Goal: Participate in discussion: Engage in conversation with other users on a specific topic

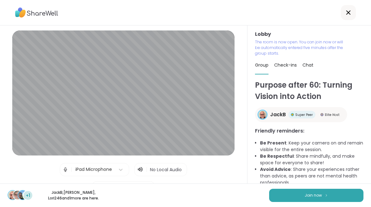
click at [335, 198] on button "Join now" at bounding box center [316, 195] width 94 height 13
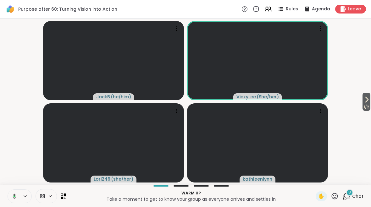
click at [369, 100] on button "1 / 2" at bounding box center [366, 102] width 8 height 18
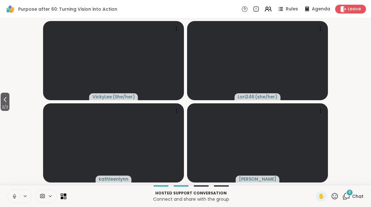
click at [19, 191] on button at bounding box center [14, 196] width 12 height 13
click at [3, 103] on icon at bounding box center [5, 100] width 8 height 8
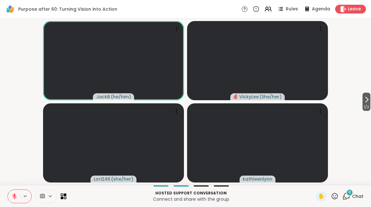
click at [350, 200] on div "8 Chat" at bounding box center [352, 196] width 21 height 10
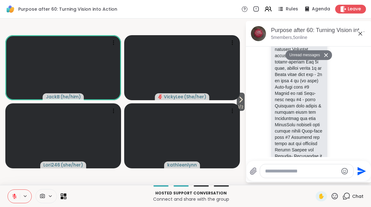
scroll to position [889, 0]
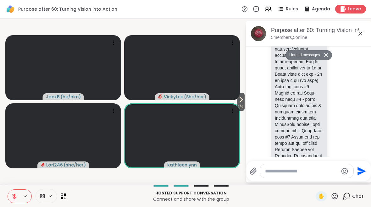
click at [13, 202] on button at bounding box center [14, 196] width 12 height 13
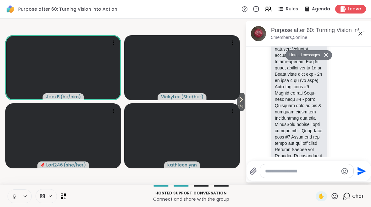
click at [23, 198] on icon at bounding box center [25, 195] width 5 height 5
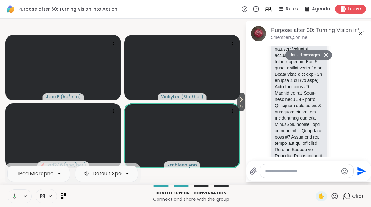
click at [21, 195] on button at bounding box center [26, 195] width 12 height 5
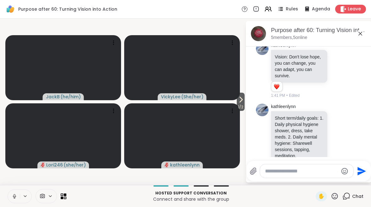
scroll to position [522, 0]
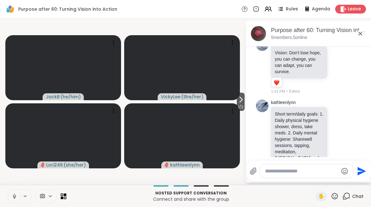
click at [21, 198] on button at bounding box center [26, 195] width 12 height 5
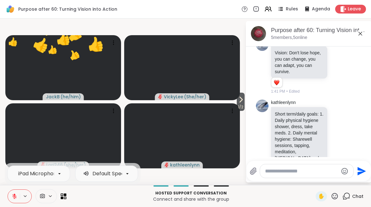
click at [268, 173] on textarea "Type your message" at bounding box center [301, 171] width 73 height 6
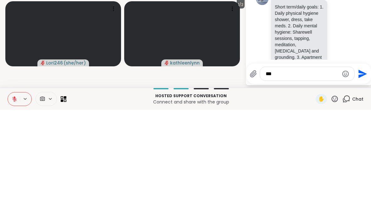
type textarea "***"
click at [361, 177] on icon "Send" at bounding box center [362, 181] width 8 height 8
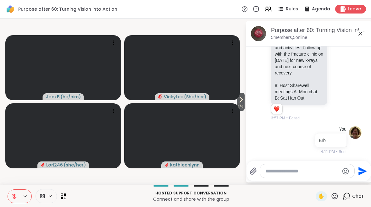
scroll to position [1737, 0]
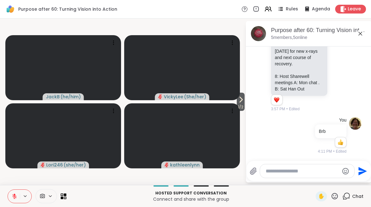
click at [239, 105] on span "1 / 2" at bounding box center [240, 107] width 8 height 8
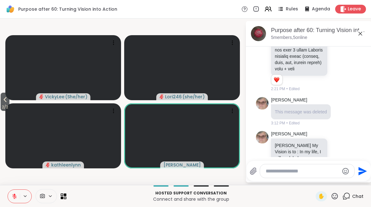
scroll to position [1087, 0]
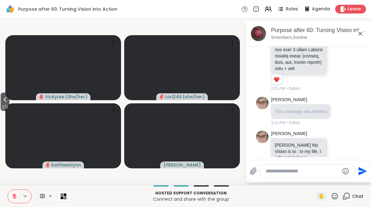
click at [8, 101] on icon at bounding box center [5, 100] width 8 height 8
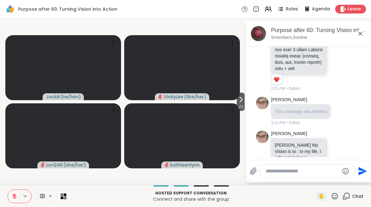
click at [334, 198] on icon at bounding box center [334, 196] width 8 height 8
click at [315, 180] on span "❤️" at bounding box center [316, 180] width 6 height 8
click at [334, 196] on icon at bounding box center [334, 196] width 6 height 6
click at [329, 178] on span "👍" at bounding box center [330, 180] width 6 height 8
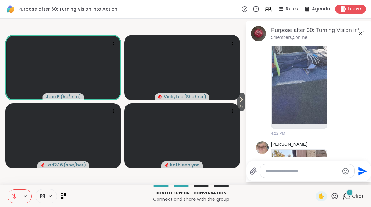
scroll to position [2087, 0]
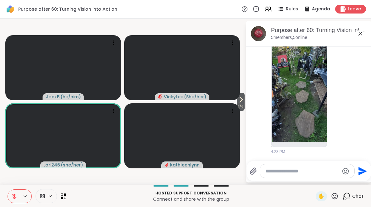
click at [326, 193] on div "✋" at bounding box center [320, 196] width 11 height 10
click at [334, 199] on icon at bounding box center [334, 196] width 6 height 6
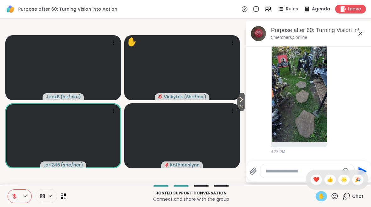
click at [322, 198] on span "✋" at bounding box center [321, 197] width 6 height 8
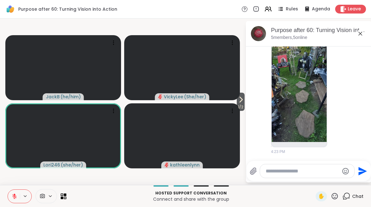
click at [320, 196] on span "✋" at bounding box center [321, 197] width 6 height 8
click at [316, 194] on div "✋" at bounding box center [320, 196] width 11 height 10
click at [337, 199] on icon at bounding box center [334, 196] width 8 height 8
click at [313, 181] on span "❤️" at bounding box center [316, 180] width 6 height 8
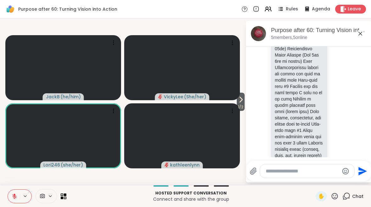
scroll to position [993, 0]
click at [288, 111] on p at bounding box center [298, 5] width 49 height 320
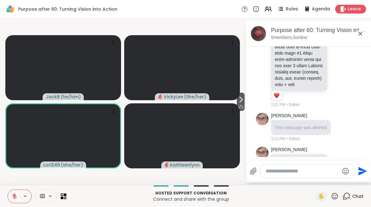
scroll to position [1071, 0]
click at [243, 102] on icon at bounding box center [241, 100] width 8 height 8
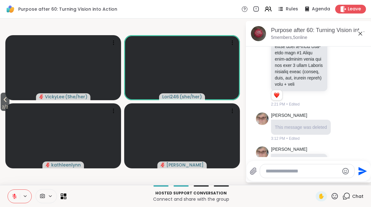
click at [7, 99] on icon at bounding box center [5, 100] width 8 height 8
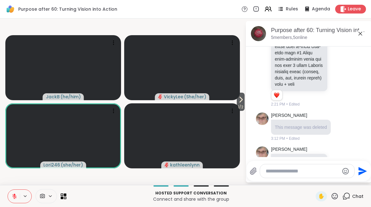
click at [334, 198] on icon at bounding box center [334, 196] width 8 height 8
click at [313, 182] on span "❤️" at bounding box center [316, 180] width 6 height 8
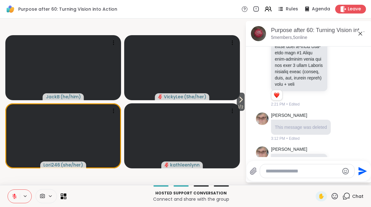
click at [27, 195] on icon at bounding box center [25, 195] width 5 height 5
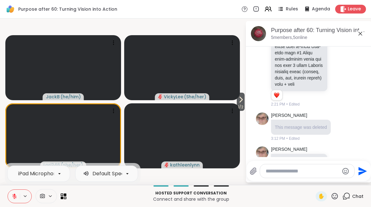
click at [11, 197] on button at bounding box center [14, 196] width 12 height 13
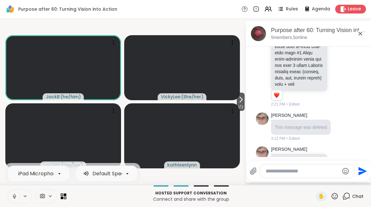
click at [19, 194] on button at bounding box center [14, 196] width 12 height 13
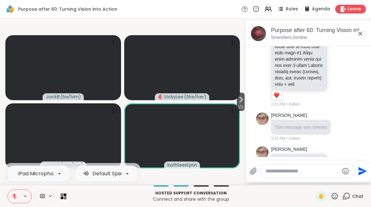
click at [332, 197] on icon at bounding box center [334, 196] width 6 height 6
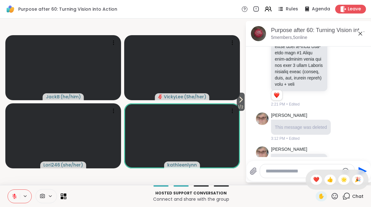
click at [313, 182] on span "❤️" at bounding box center [316, 180] width 6 height 8
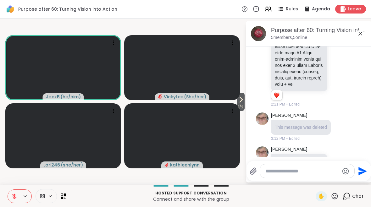
click at [243, 100] on icon at bounding box center [241, 100] width 8 height 8
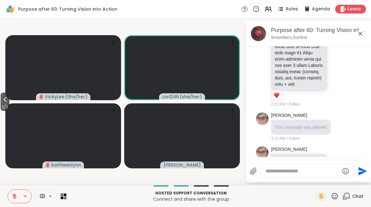
click at [0, 76] on div "2 / 2 VickyLee ( She/her ) Lori246 ( she/her ) [PERSON_NAME] after 60: Turning …" at bounding box center [185, 102] width 371 height 166
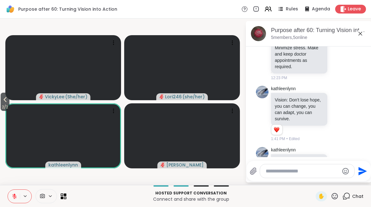
scroll to position [460, 0]
click at [336, 198] on icon at bounding box center [334, 196] width 8 height 8
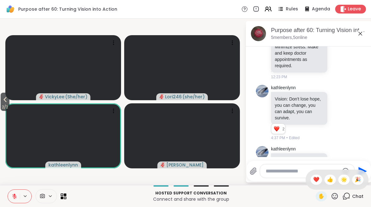
click at [310, 177] on div "❤️" at bounding box center [315, 180] width 11 height 10
click at [334, 198] on icon at bounding box center [334, 196] width 8 height 8
click at [329, 179] on span "👍" at bounding box center [330, 180] width 6 height 8
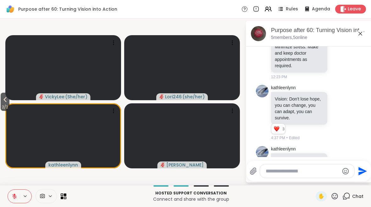
click at [334, 197] on icon at bounding box center [334, 196] width 8 height 8
click at [314, 180] on span "❤️" at bounding box center [316, 180] width 6 height 8
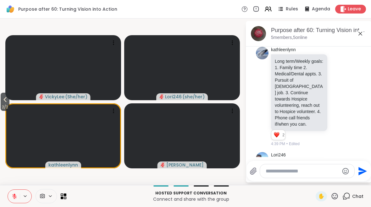
scroll to position [665, 0]
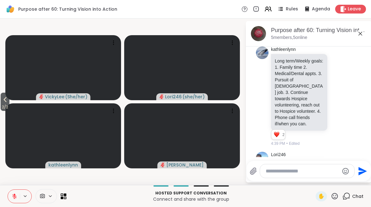
click at [25, 198] on icon at bounding box center [25, 195] width 5 height 5
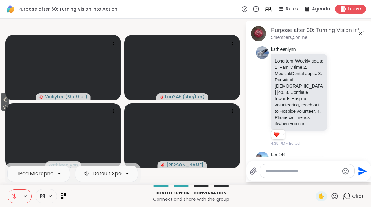
click at [16, 201] on button at bounding box center [14, 196] width 12 height 13
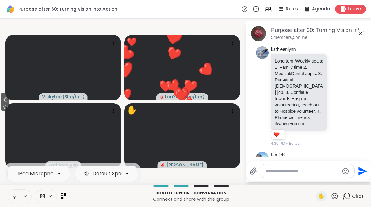
click at [23, 195] on icon at bounding box center [25, 195] width 5 height 5
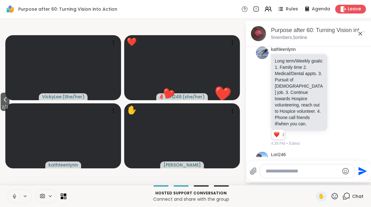
click at [14, 198] on icon at bounding box center [15, 196] width 6 height 6
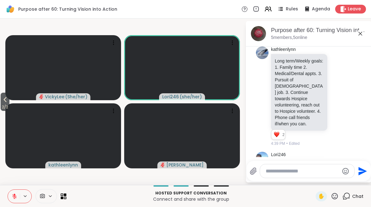
click at [335, 198] on icon at bounding box center [334, 196] width 8 height 8
click at [312, 184] on div "❤️" at bounding box center [315, 180] width 11 height 10
click at [332, 198] on icon at bounding box center [334, 196] width 8 height 8
click at [328, 181] on span "👍" at bounding box center [330, 180] width 6 height 8
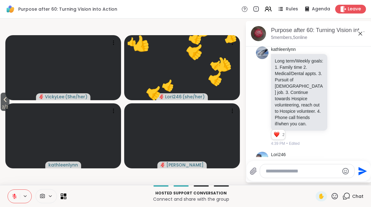
click at [334, 198] on icon at bounding box center [334, 196] width 8 height 8
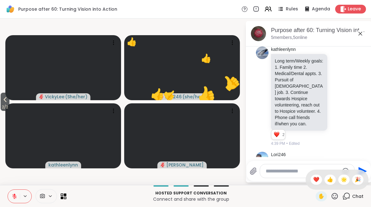
click at [313, 181] on span "❤️" at bounding box center [316, 180] width 6 height 8
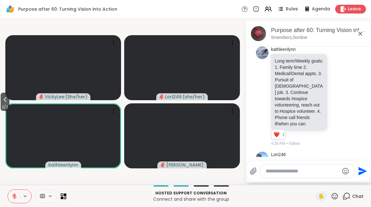
click at [333, 195] on icon at bounding box center [334, 196] width 8 height 8
click at [311, 180] on div "❤️" at bounding box center [315, 180] width 11 height 10
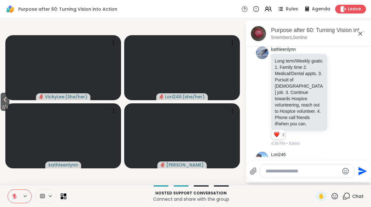
click at [332, 198] on icon at bounding box center [334, 196] width 6 height 6
click at [340, 181] on div "🌟" at bounding box center [343, 180] width 11 height 10
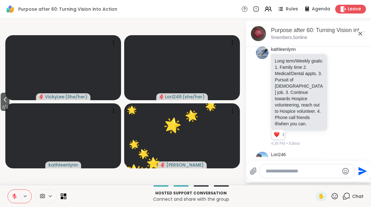
click at [22, 198] on button at bounding box center [26, 195] width 12 height 5
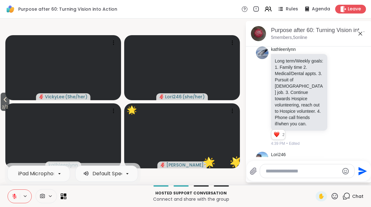
click at [13, 198] on icon at bounding box center [15, 196] width 6 height 6
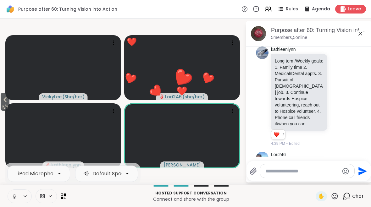
click at [334, 199] on icon at bounding box center [334, 196] width 6 height 6
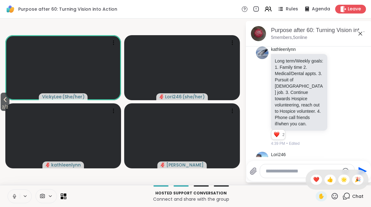
click at [14, 193] on icon at bounding box center [15, 196] width 6 height 6
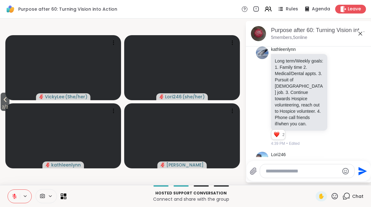
click at [331, 199] on icon at bounding box center [334, 196] width 8 height 8
click at [315, 180] on span "❤️" at bounding box center [316, 180] width 6 height 8
click at [25, 195] on icon at bounding box center [25, 195] width 5 height 5
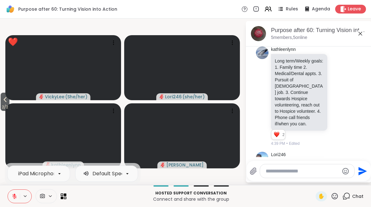
click at [19, 197] on button at bounding box center [14, 196] width 12 height 13
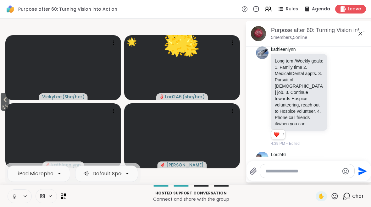
click at [24, 195] on icon at bounding box center [25, 195] width 5 height 5
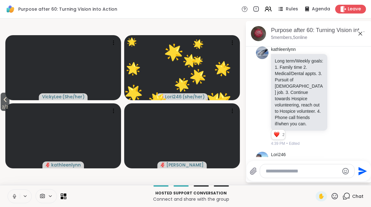
click at [18, 193] on button at bounding box center [14, 196] width 12 height 13
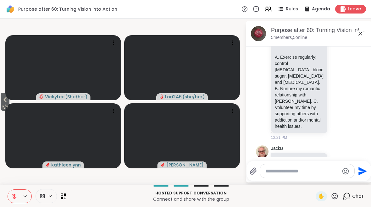
scroll to position [120, 0]
click at [3, 105] on span "2 / 2" at bounding box center [5, 107] width 9 height 8
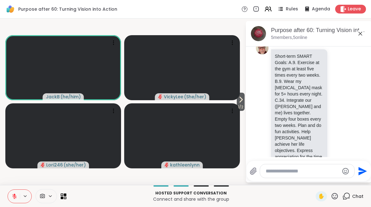
scroll to position [245, 0]
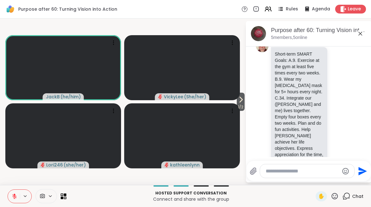
click at [331, 198] on icon at bounding box center [334, 196] width 8 height 8
click at [325, 182] on div "👍" at bounding box center [329, 180] width 11 height 10
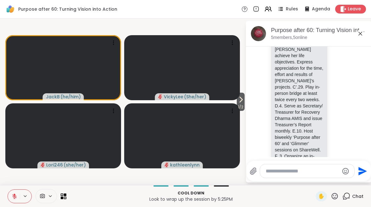
scroll to position [332, 0]
click at [242, 104] on span "1 / 2" at bounding box center [240, 107] width 8 height 8
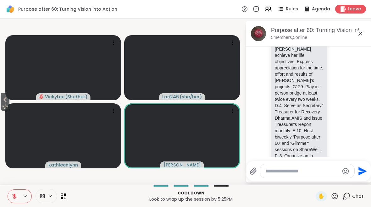
click at [3, 103] on icon at bounding box center [5, 100] width 8 height 8
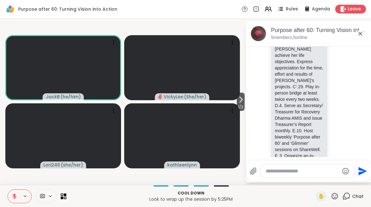
click at [334, 196] on icon at bounding box center [334, 196] width 6 height 6
click at [313, 177] on span "❤️" at bounding box center [316, 180] width 6 height 8
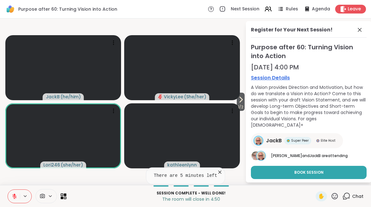
click at [370, 115] on div "Register for Your Next Session! Purpose after 60: Turning Vision into Action [D…" at bounding box center [309, 101] width 126 height 161
click at [351, 166] on button "Book Session" at bounding box center [309, 172] width 116 height 13
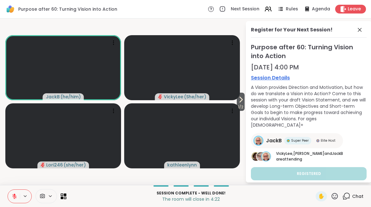
click at [20, 198] on button at bounding box center [26, 195] width 12 height 5
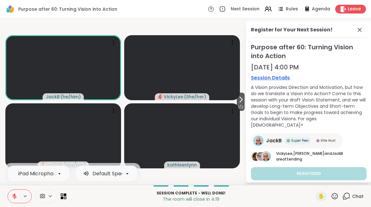
click at [28, 198] on button at bounding box center [26, 195] width 12 height 5
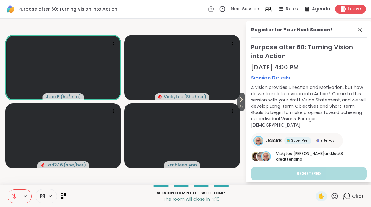
click at [26, 197] on icon at bounding box center [25, 195] width 5 height 5
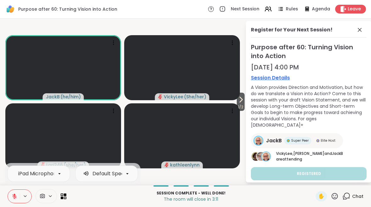
click at [26, 196] on icon at bounding box center [25, 195] width 3 height 1
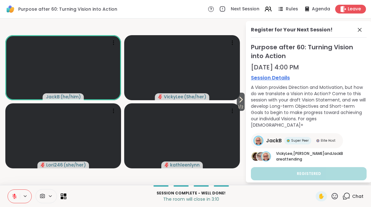
click at [24, 198] on icon at bounding box center [25, 195] width 5 height 5
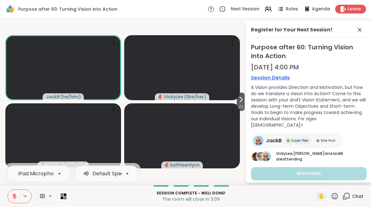
click at [17, 193] on icon at bounding box center [15, 196] width 6 height 6
click at [21, 198] on button at bounding box center [26, 195] width 12 height 5
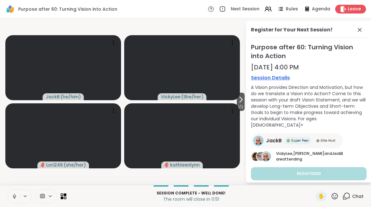
click at [23, 197] on icon at bounding box center [25, 195] width 5 height 5
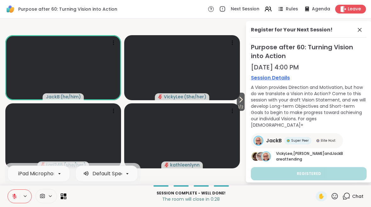
click at [25, 198] on icon at bounding box center [25, 195] width 5 height 5
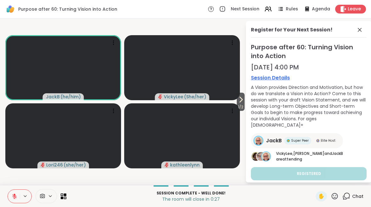
click at [21, 197] on button at bounding box center [26, 195] width 12 height 5
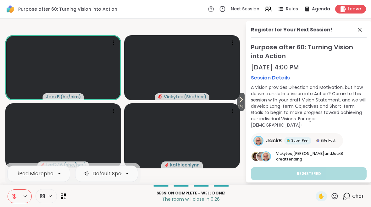
click at [4, 193] on div "iPad Microphone Default Speakers Session Complete - well done! The room will cl…" at bounding box center [185, 196] width 371 height 22
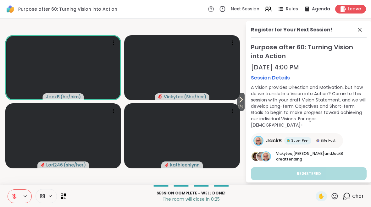
click at [25, 198] on icon at bounding box center [25, 195] width 5 height 5
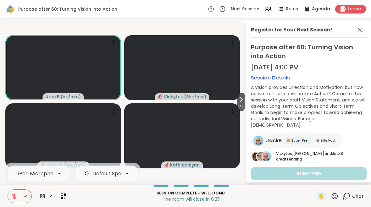
click at [28, 198] on button at bounding box center [26, 195] width 12 height 5
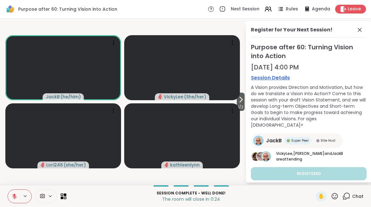
click at [14, 195] on icon at bounding box center [14, 196] width 4 height 4
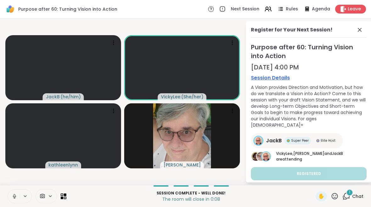
click at [347, 13] on div "Leave" at bounding box center [350, 9] width 31 height 9
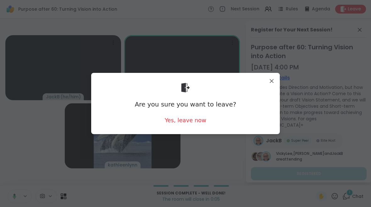
click at [184, 120] on div "Yes, leave now" at bounding box center [185, 120] width 41 height 8
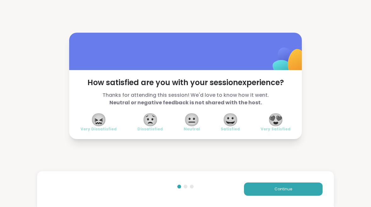
click at [276, 122] on span "😍" at bounding box center [276, 119] width 16 height 11
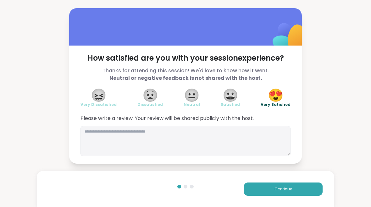
click at [279, 194] on button "Continue" at bounding box center [283, 188] width 79 height 13
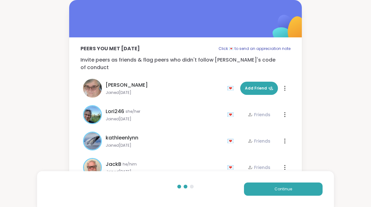
click at [284, 188] on span "Continue" at bounding box center [283, 189] width 18 height 6
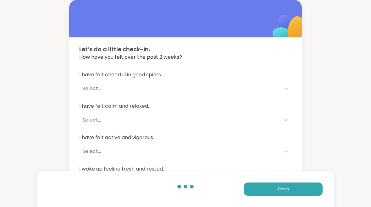
click at [275, 189] on button "Finish" at bounding box center [283, 188] width 79 height 13
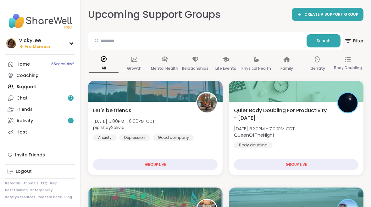
click at [21, 63] on div "Home 6 Scheduled" at bounding box center [23, 64] width 14 height 6
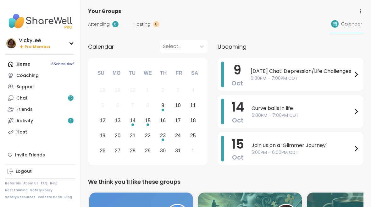
click at [353, 77] on icon at bounding box center [356, 75] width 8 height 8
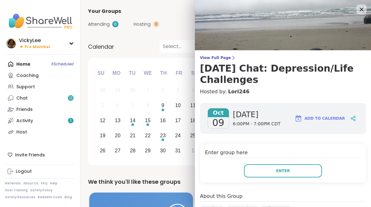
click at [277, 170] on span "Enter" at bounding box center [283, 171] width 14 height 6
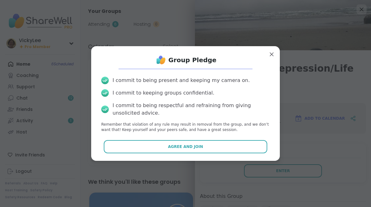
click at [180, 150] on button "Agree and Join" at bounding box center [186, 146] width 164 height 13
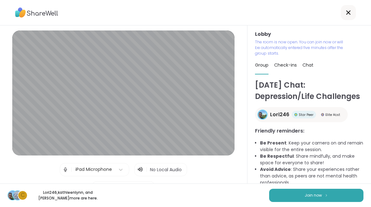
click at [321, 195] on span "Join now" at bounding box center [312, 196] width 17 height 6
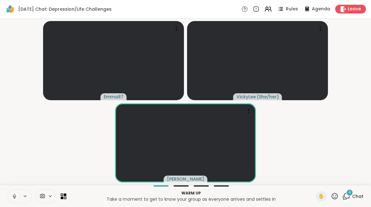
click at [19, 196] on button at bounding box center [14, 196] width 12 height 13
